Goal: Browse casually

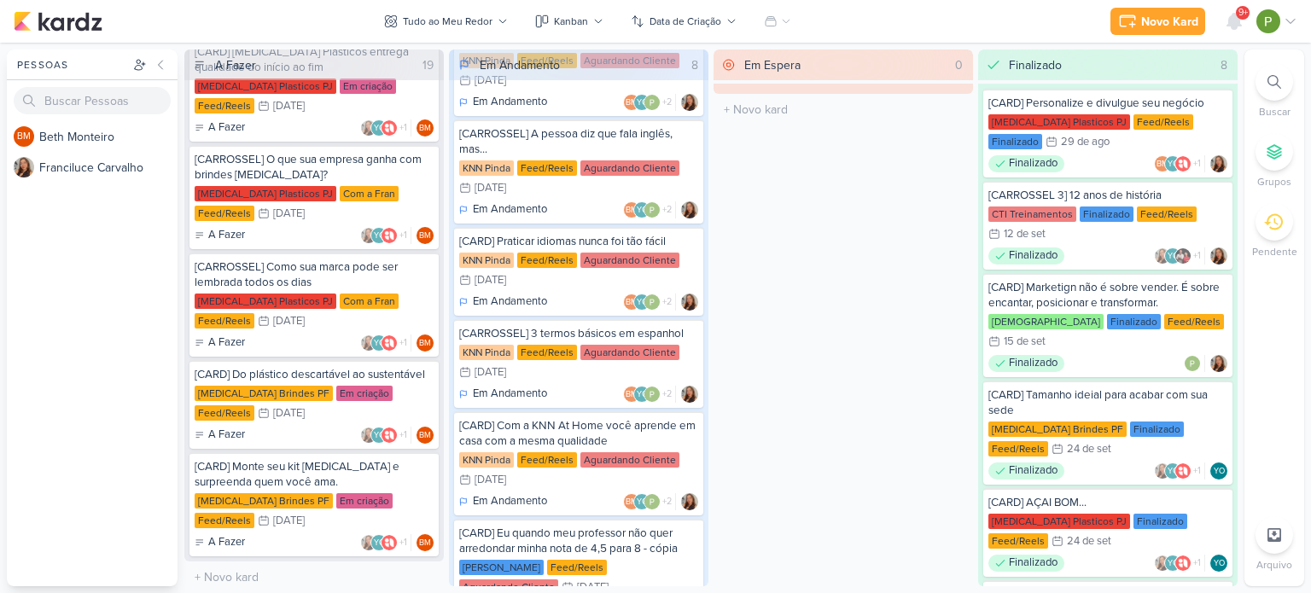
scroll to position [279, 0]
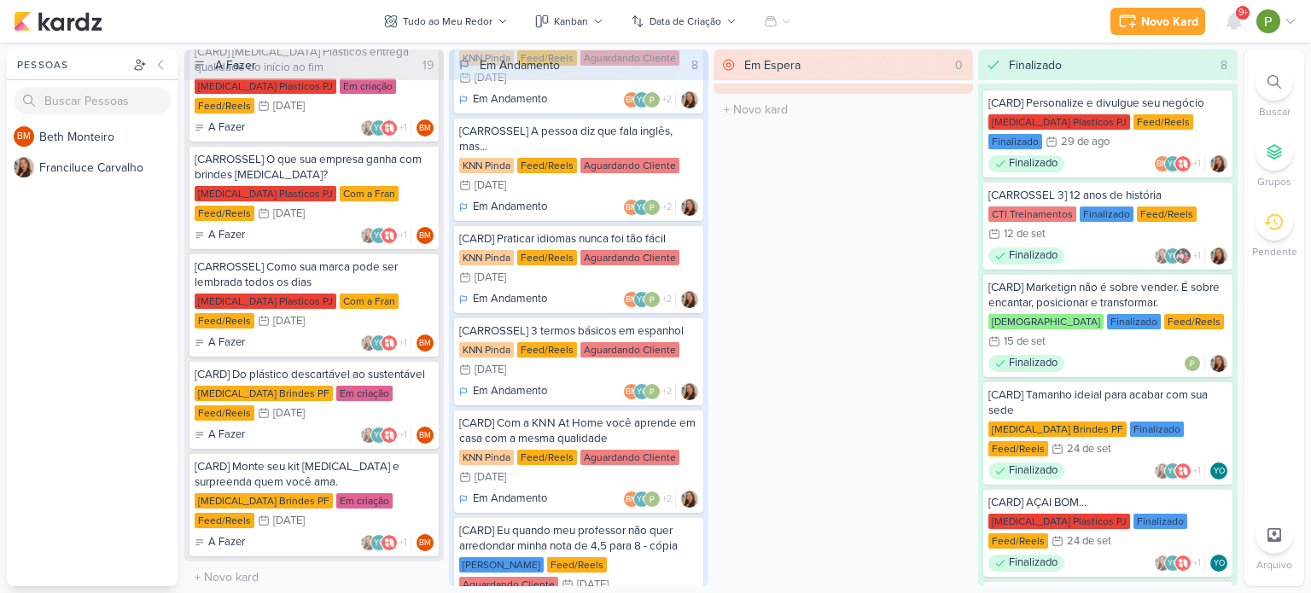
click at [536, 250] on div "KNN Pinda Feed/Reels Aguardando Cliente 10/10 [DATE]" at bounding box center [578, 269] width 239 height 38
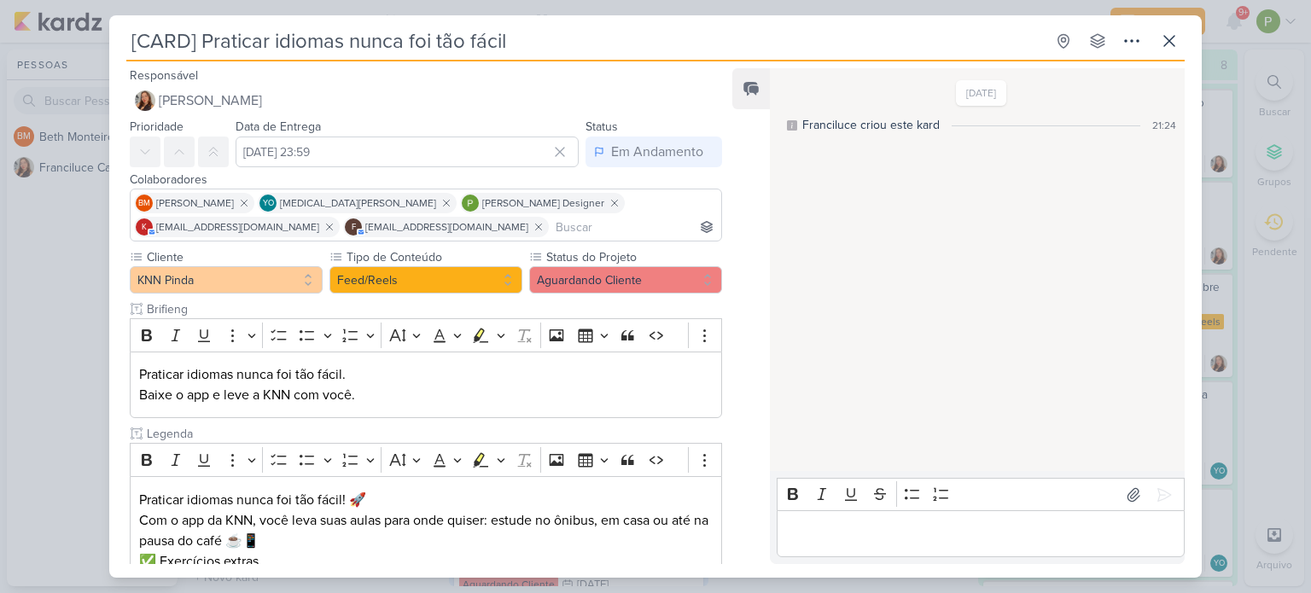
click at [673, 44] on input "[CARD] Praticar idiomas nunca foi tão fácil" at bounding box center [585, 41] width 918 height 31
click at [1173, 46] on icon at bounding box center [1169, 41] width 20 height 20
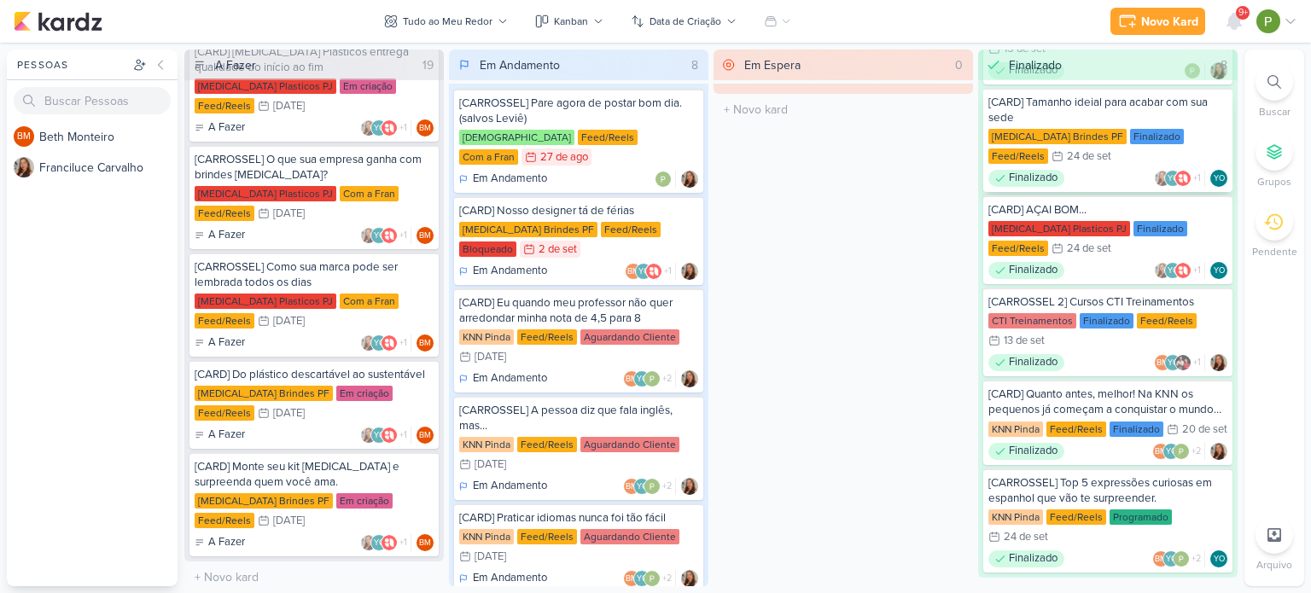
scroll to position [294, 0]
click at [1086, 509] on div "Feed/Reels" at bounding box center [1076, 516] width 60 height 15
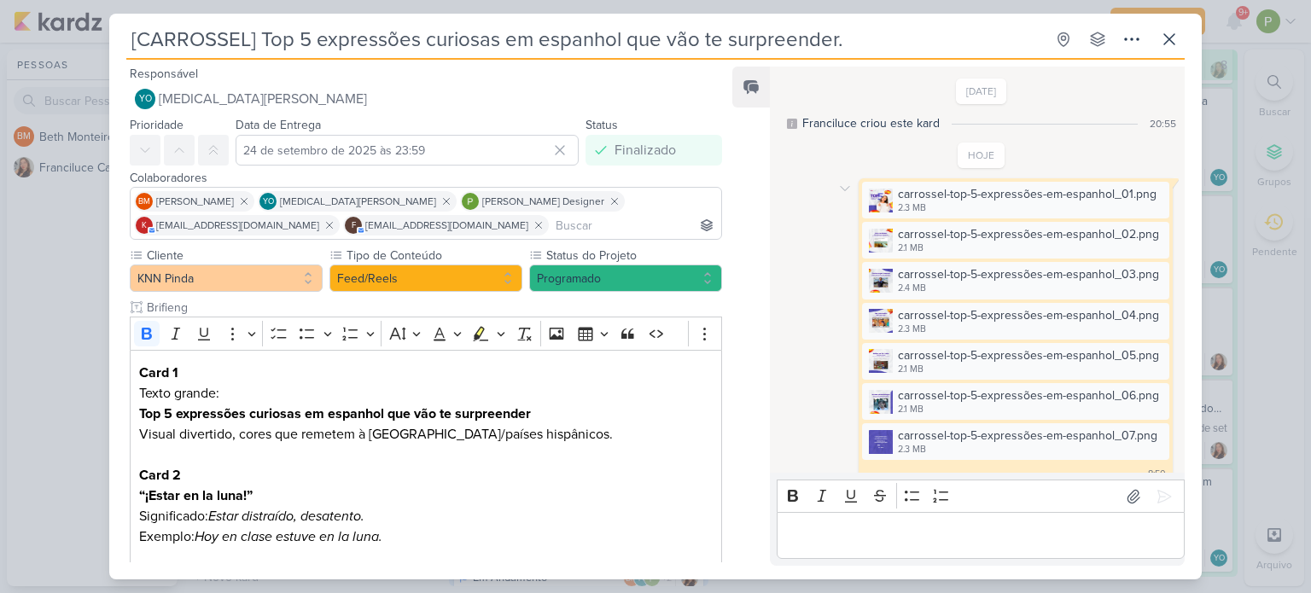
scroll to position [82, 0]
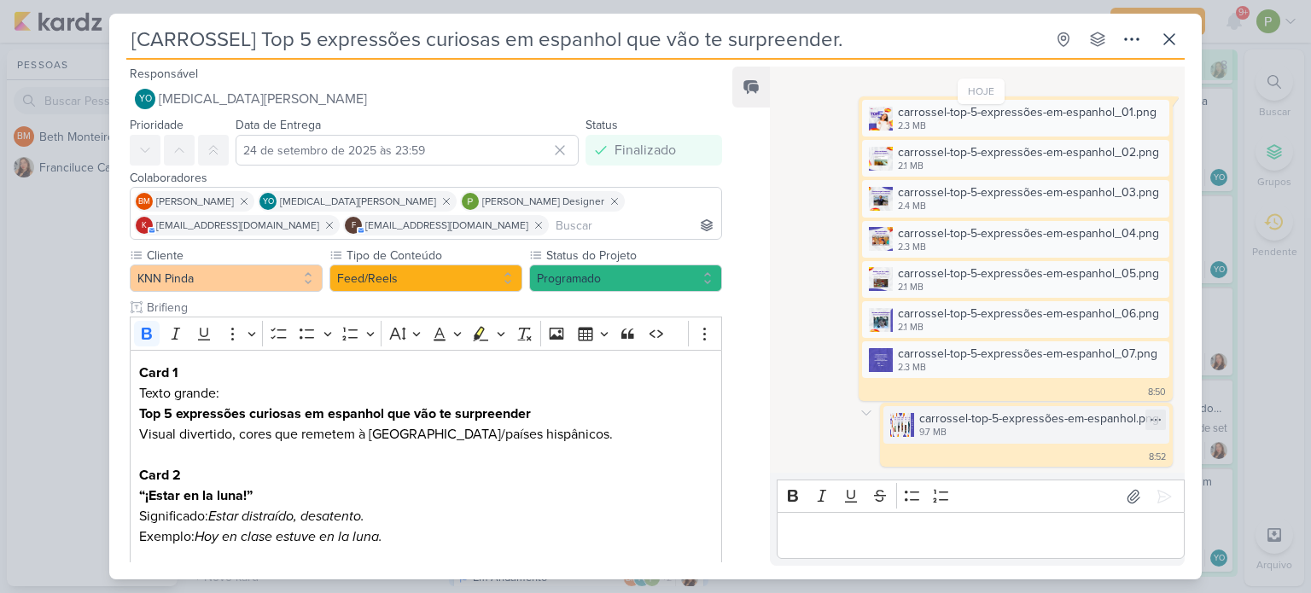
click at [901, 422] on img at bounding box center [902, 425] width 24 height 24
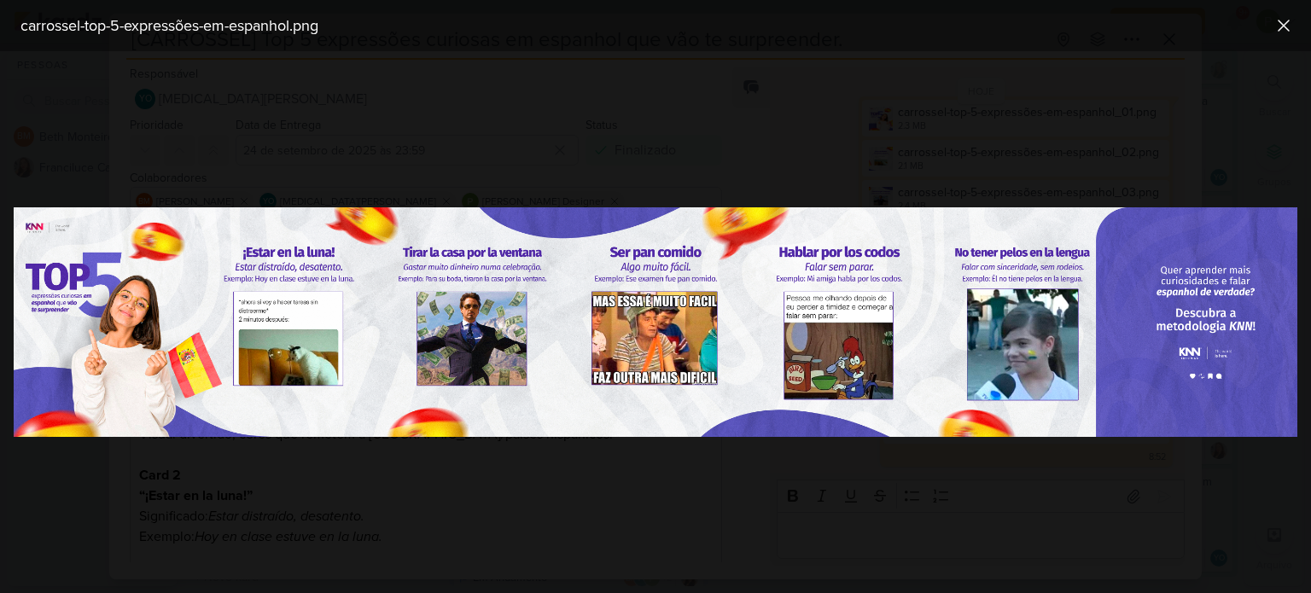
click at [859, 111] on div at bounding box center [655, 322] width 1311 height 542
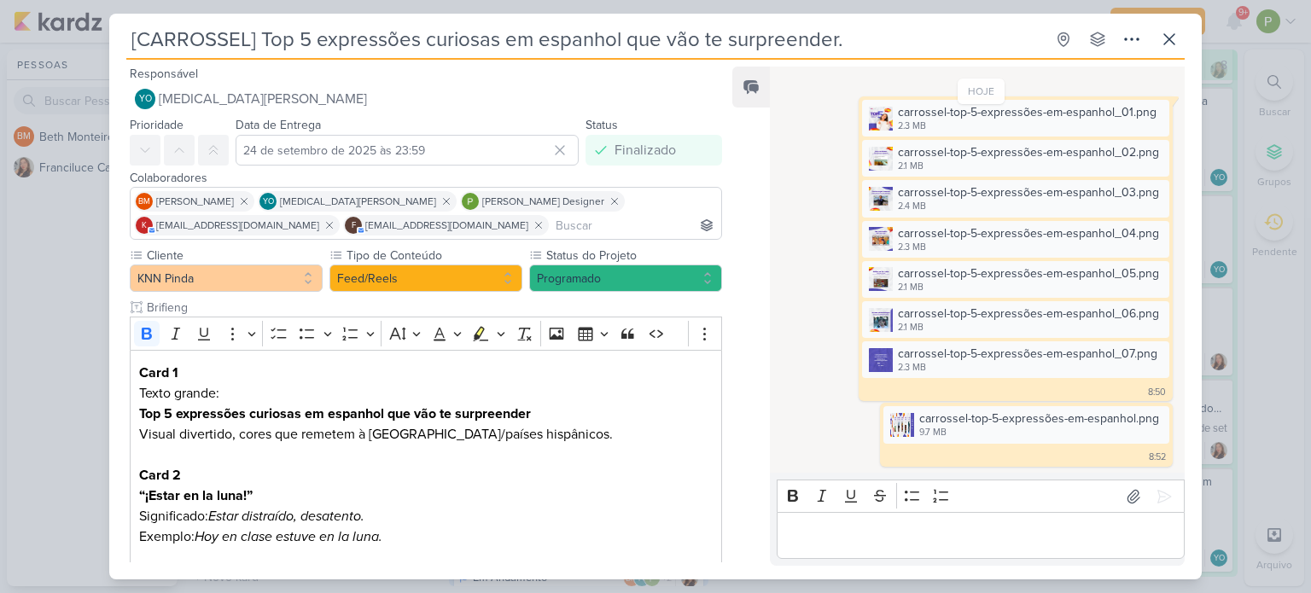
click at [58, 317] on div "[CARROSSEL] Top 5 expressões curiosas em espanhol que vão te surpreender. Criad…" at bounding box center [655, 296] width 1311 height 593
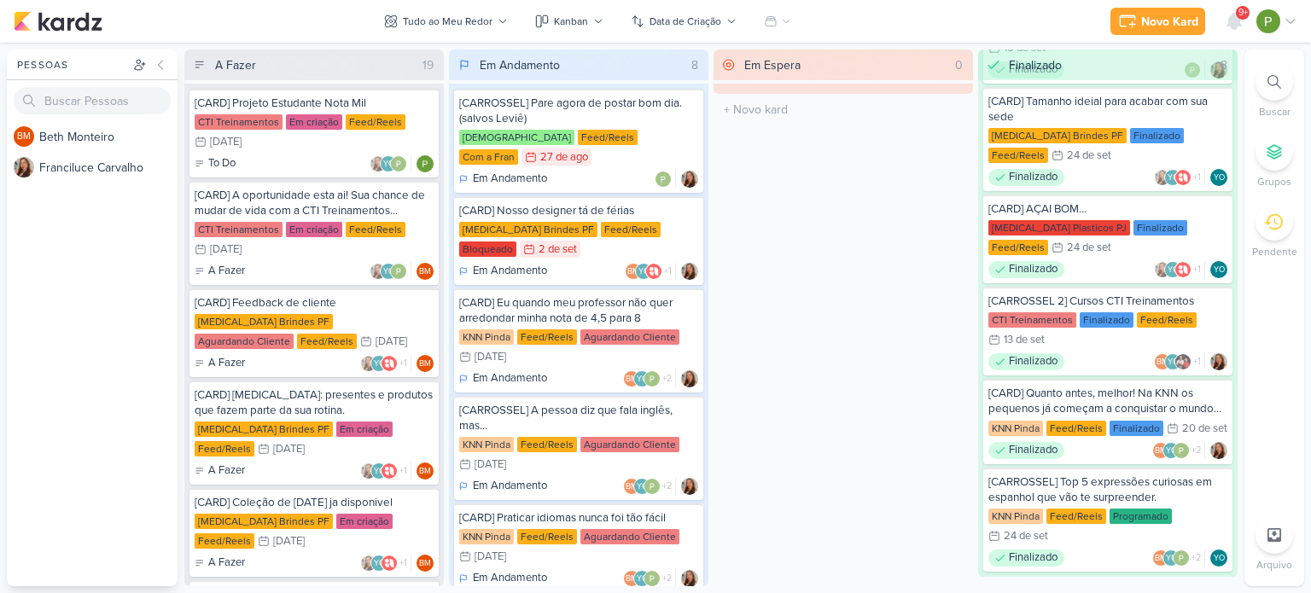
scroll to position [0, 0]
click at [125, 411] on div "BM B e t h M o n t e i r o F r a n c i l u c e C a r v a l h o" at bounding box center [92, 353] width 171 height 465
click at [321, 229] on div "Em criação" at bounding box center [314, 229] width 56 height 15
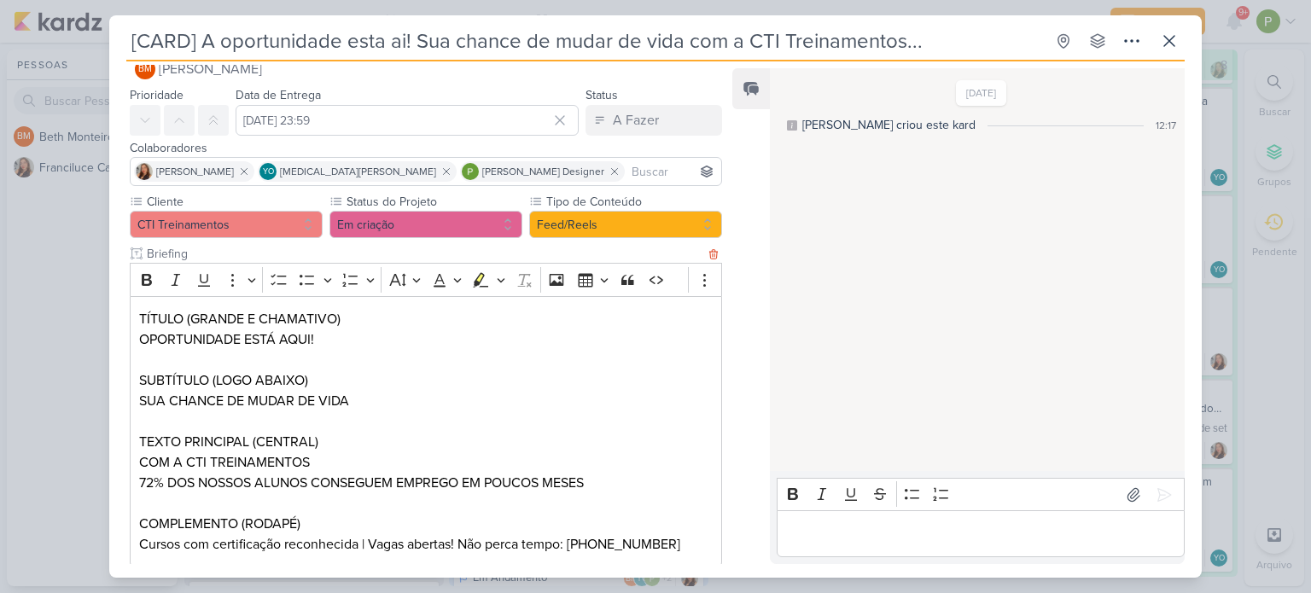
scroll to position [129, 0]
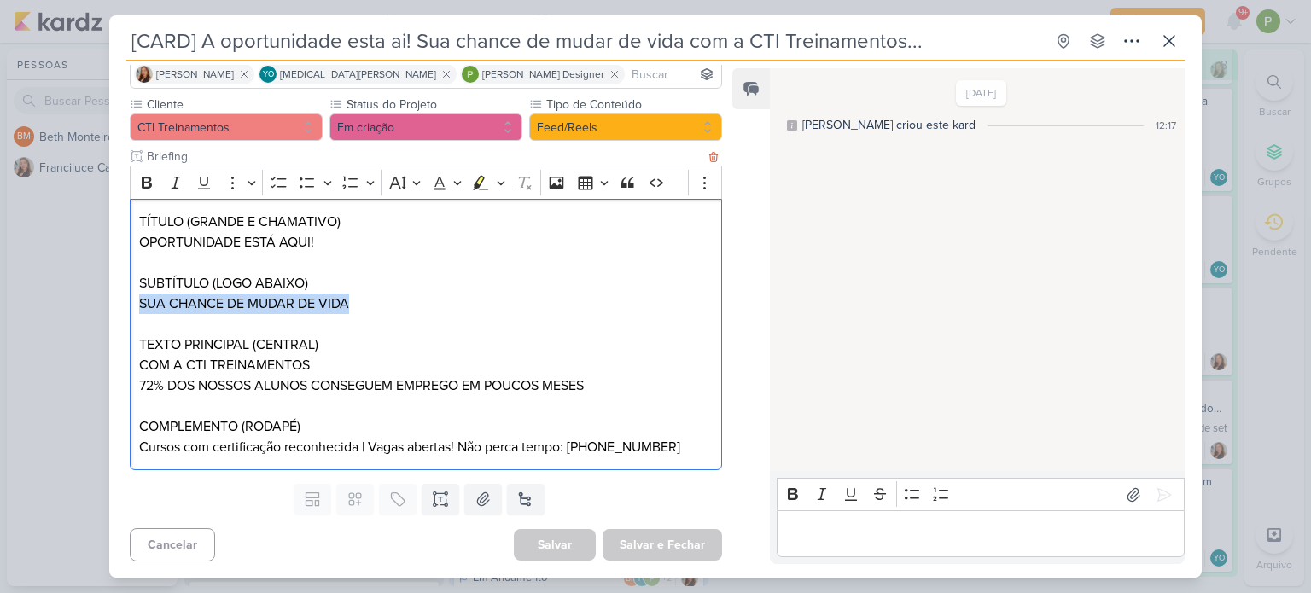
drag, startPoint x: 137, startPoint y: 302, endPoint x: 367, endPoint y: 306, distance: 229.6
click at [367, 306] on div "TÍTULO (GRANDE E CHAMATIVO) OPORTUNIDADE ESTÁ AQUI! SUBTÍTULO (LOGO ABAIXO) SUA…" at bounding box center [426, 335] width 592 height 272
copy p "SUA CHANCE DE MUDAR DE VIDA"
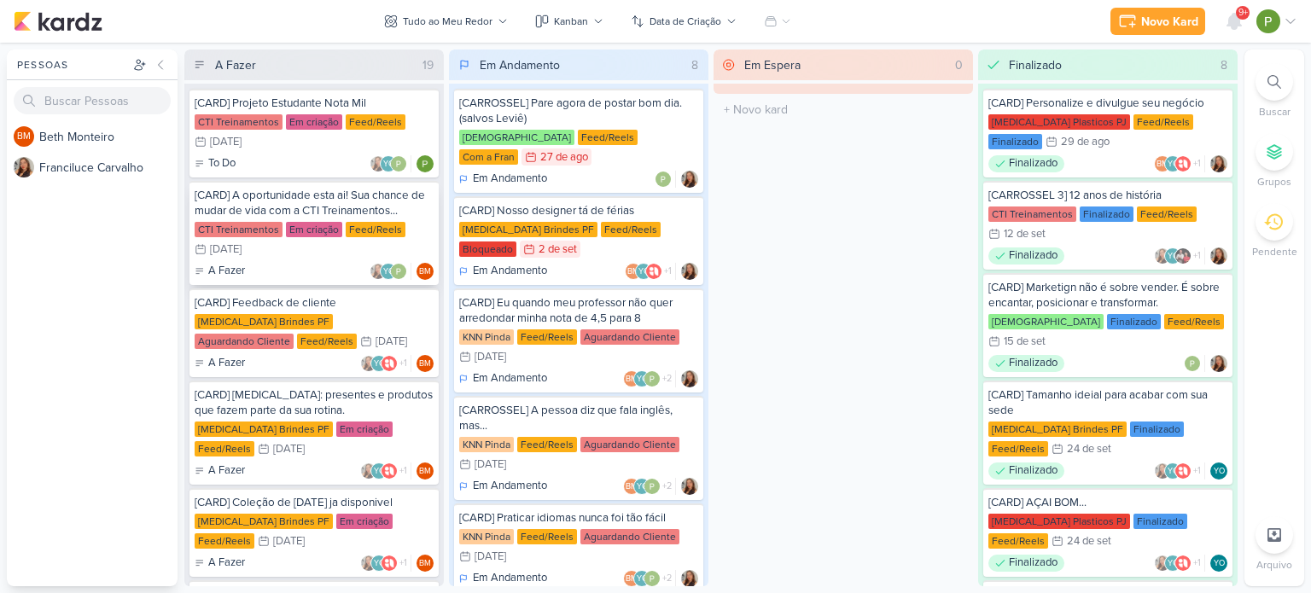
click at [300, 245] on div "CTI Treinamentos Em criação Feed/Reels 3/10 3 de out" at bounding box center [314, 241] width 239 height 38
